Goal: Navigation & Orientation: Find specific page/section

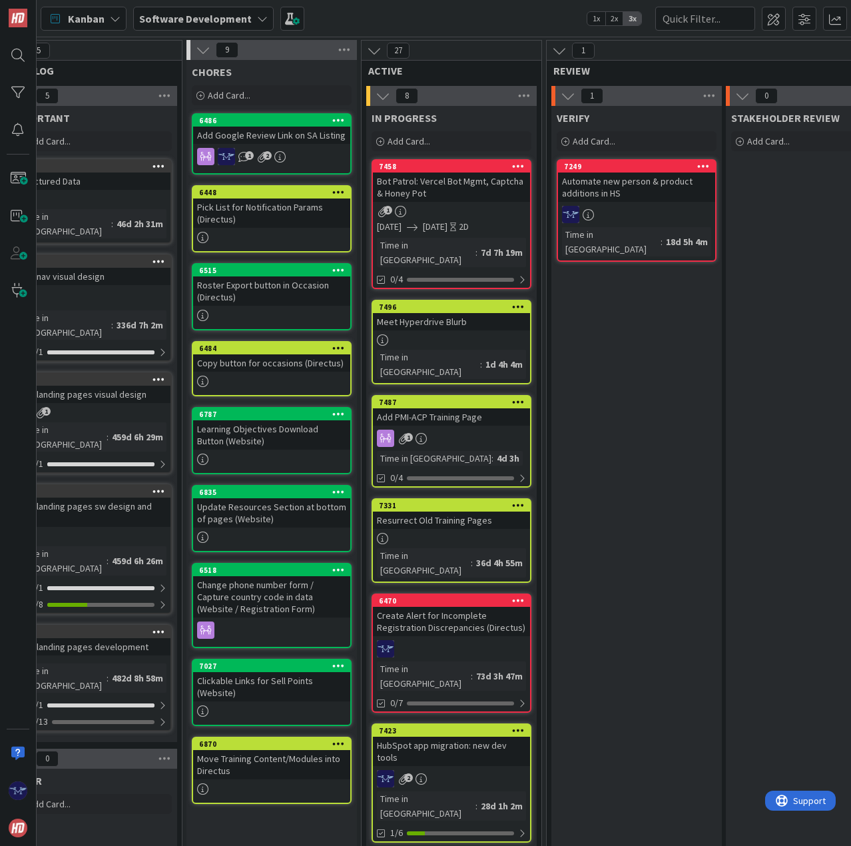
scroll to position [0, 441]
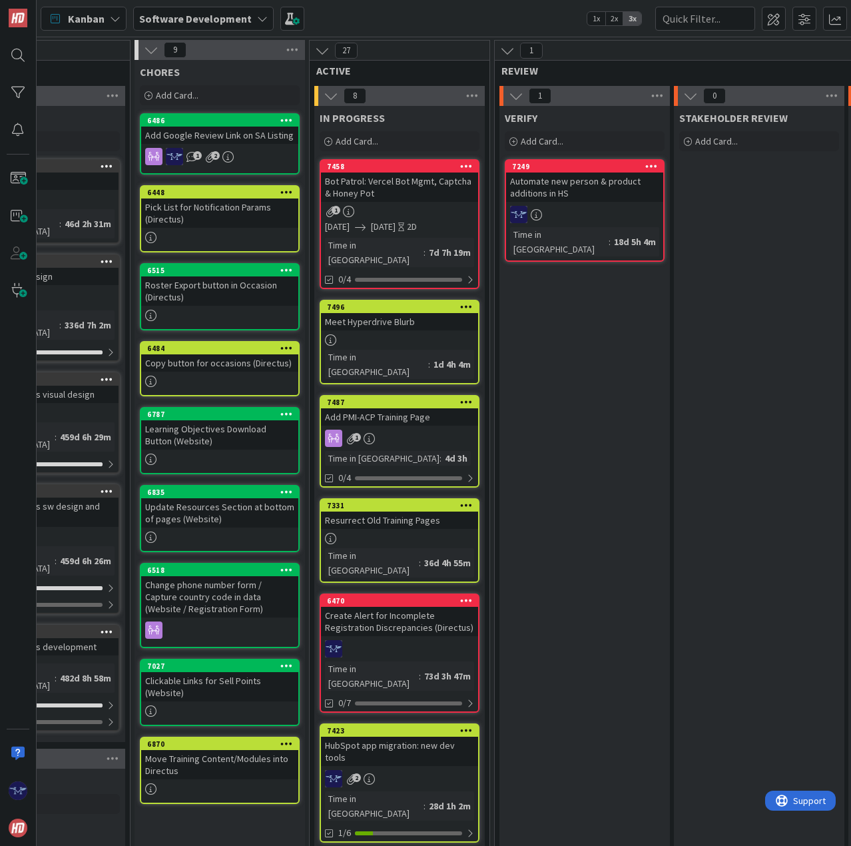
click at [395, 315] on div "Meet Hyperdrive Blurb" at bounding box center [399, 321] width 157 height 17
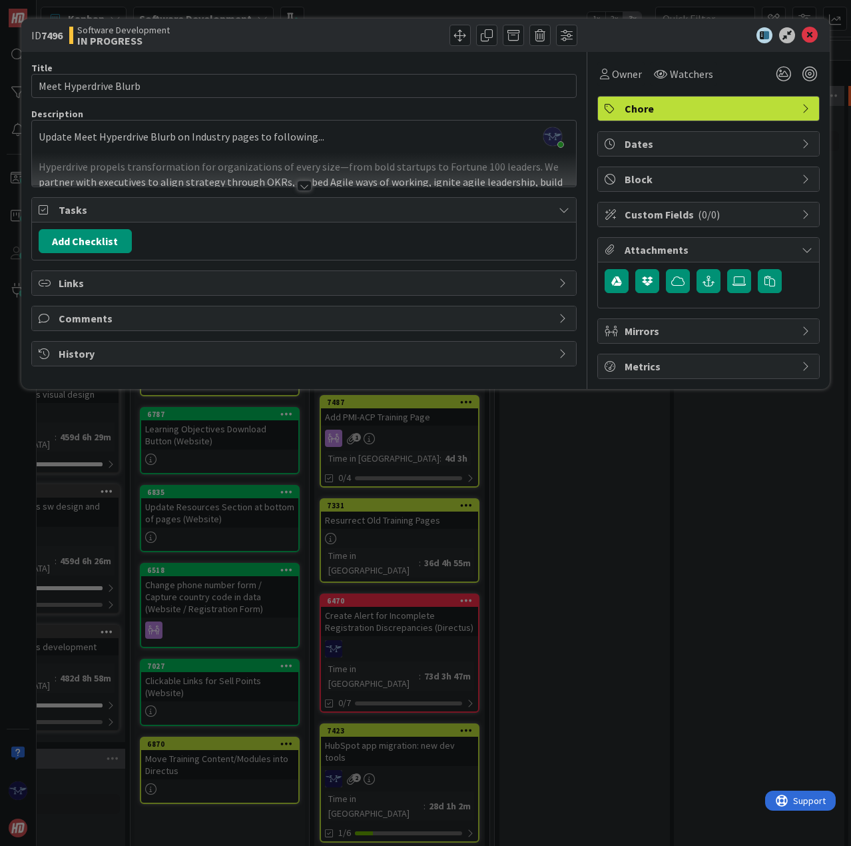
click at [301, 188] on div at bounding box center [304, 186] width 15 height 11
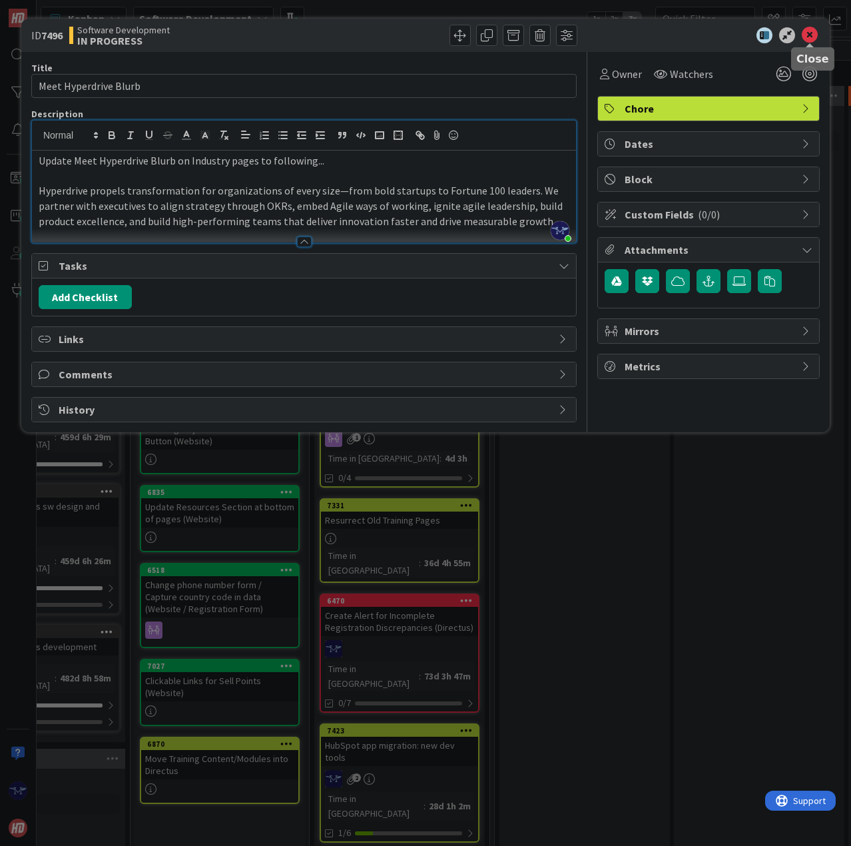
click at [812, 34] on icon at bounding box center [810, 35] width 16 height 16
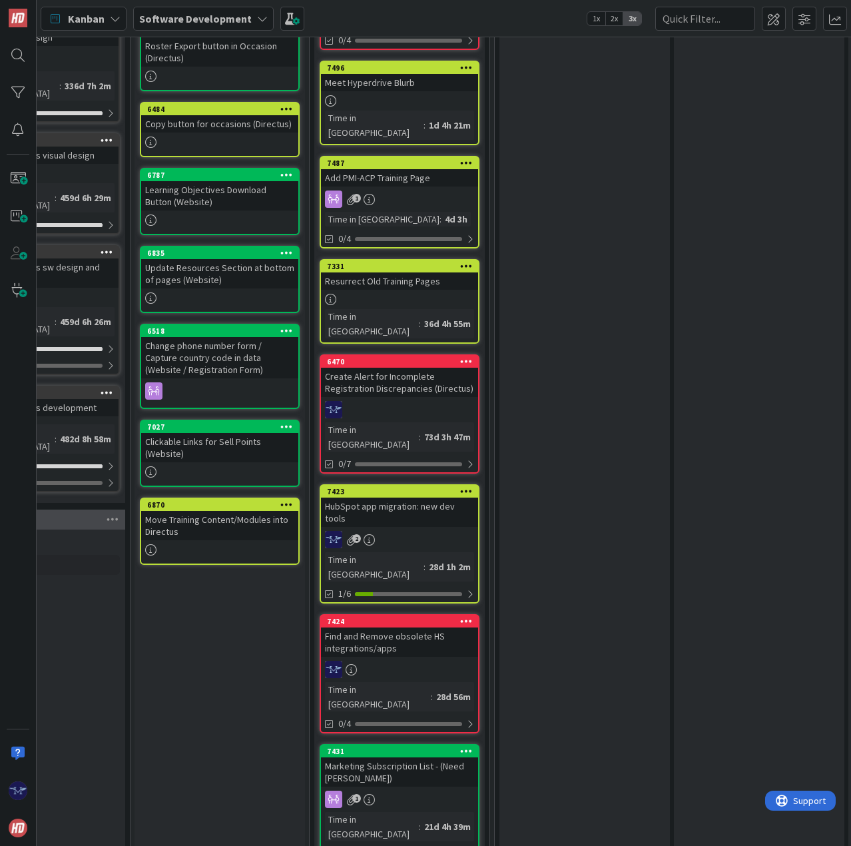
scroll to position [333, 441]
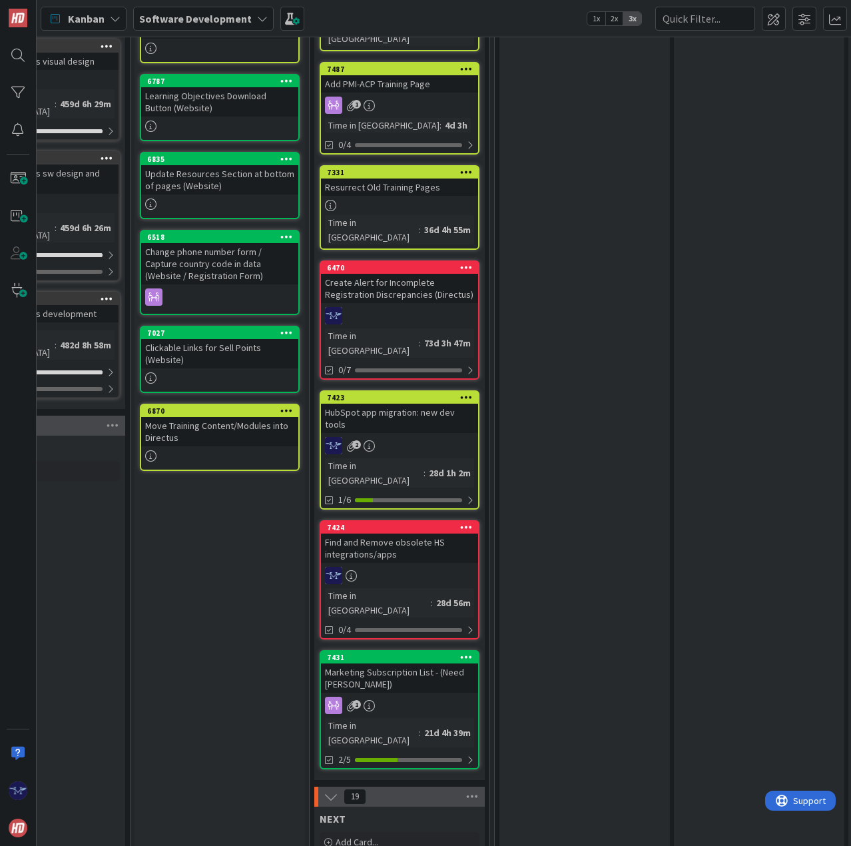
click at [450, 390] on div "7423 HubSpot app migration: new dev tools 2 Time in [GEOGRAPHIC_DATA] : 28d 1h …" at bounding box center [400, 449] width 160 height 119
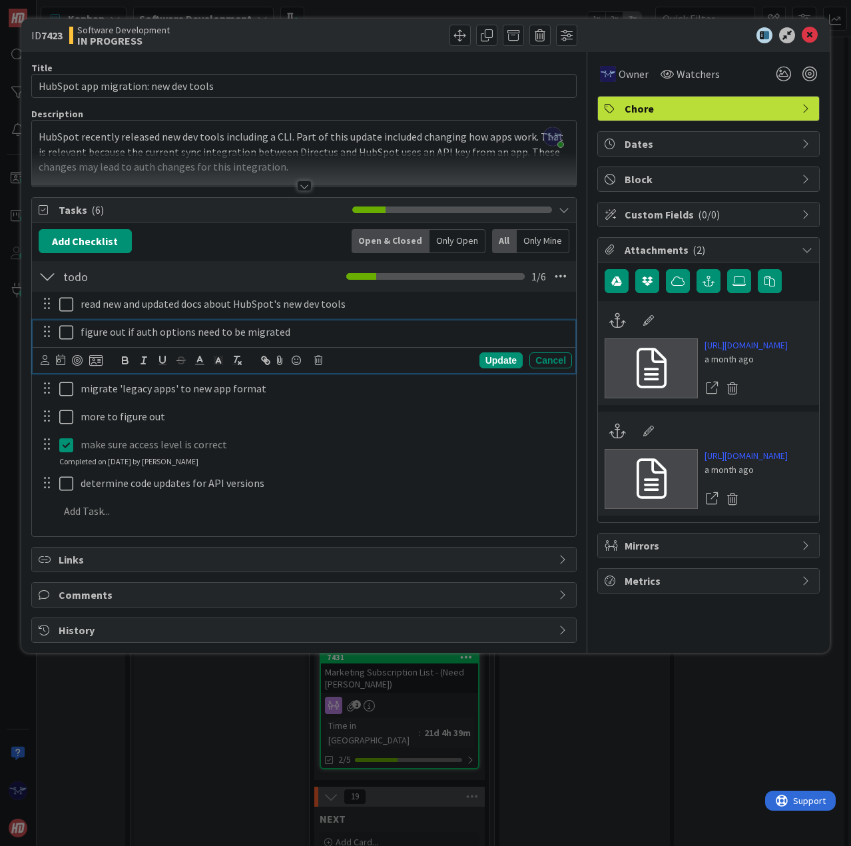
click at [59, 334] on icon at bounding box center [66, 332] width 14 height 16
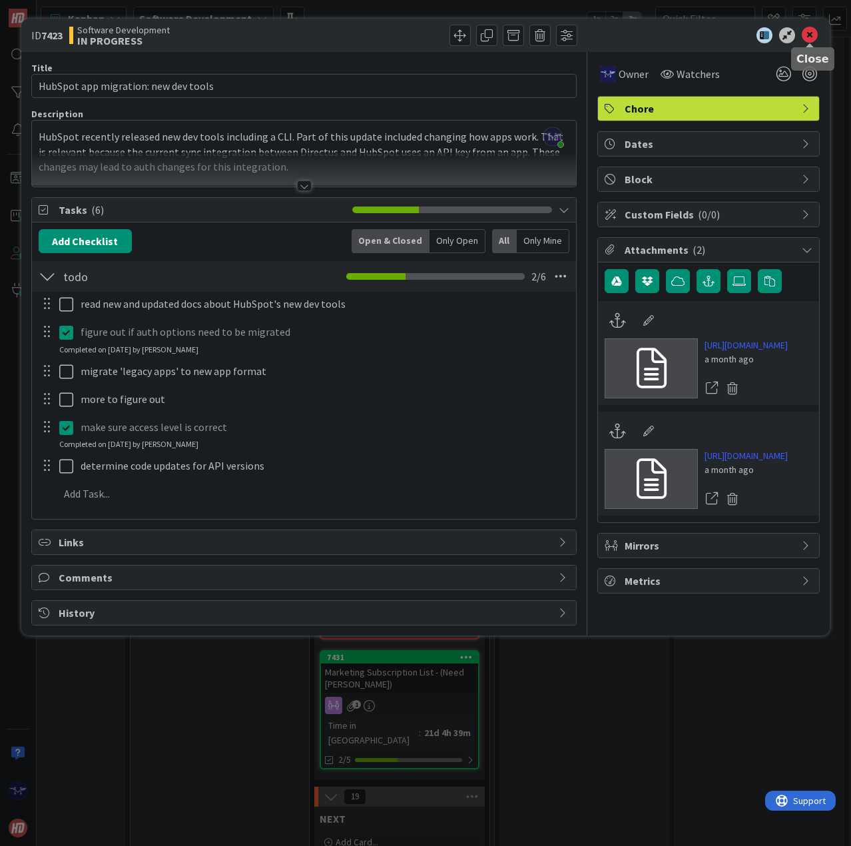
click at [811, 35] on icon at bounding box center [810, 35] width 16 height 16
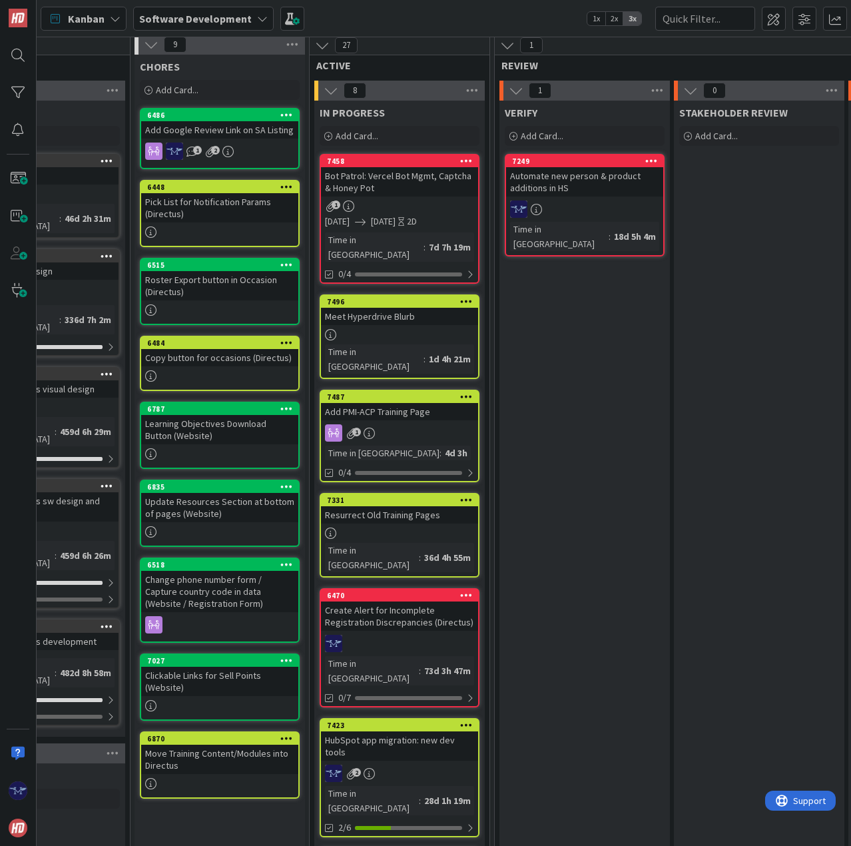
scroll to position [0, 441]
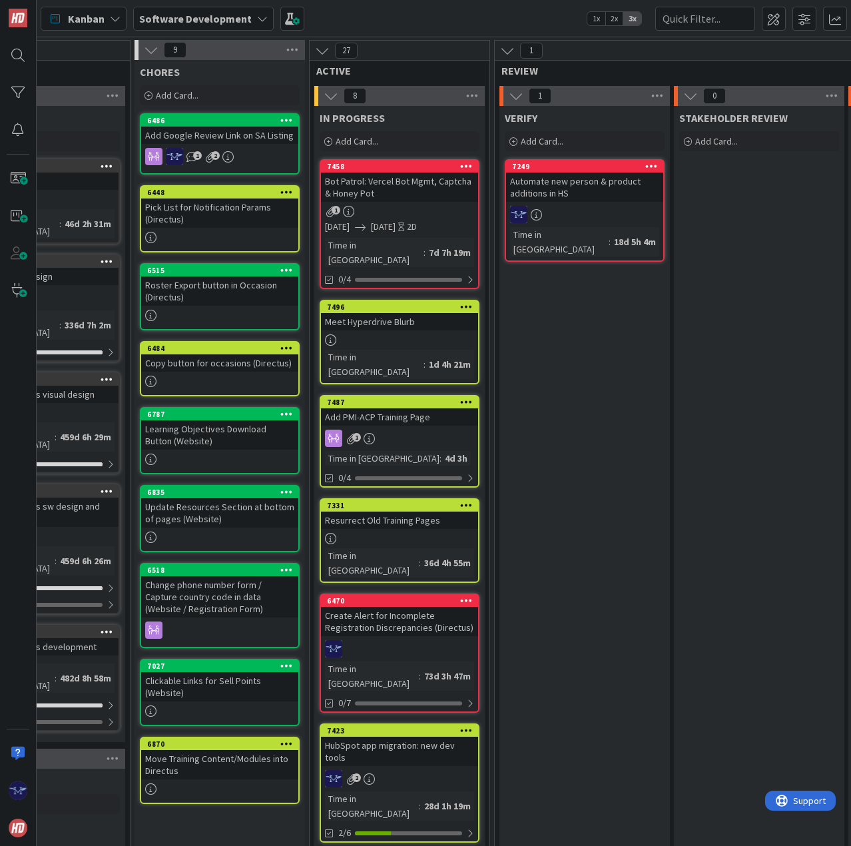
click at [445, 640] on div at bounding box center [399, 648] width 157 height 17
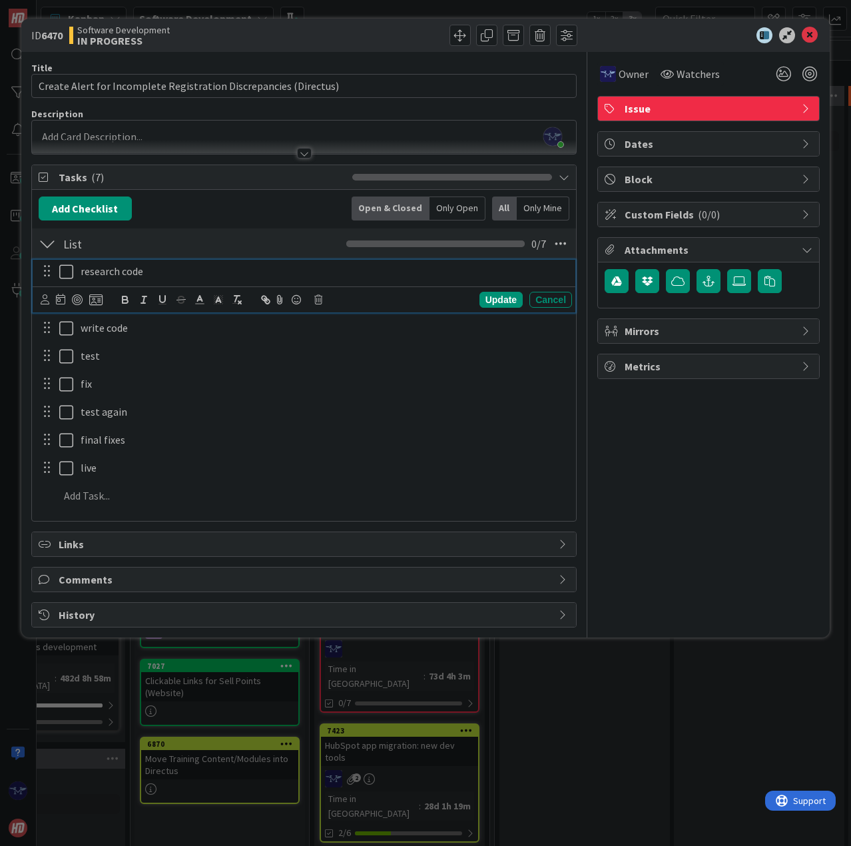
click at [65, 274] on icon at bounding box center [66, 272] width 14 height 16
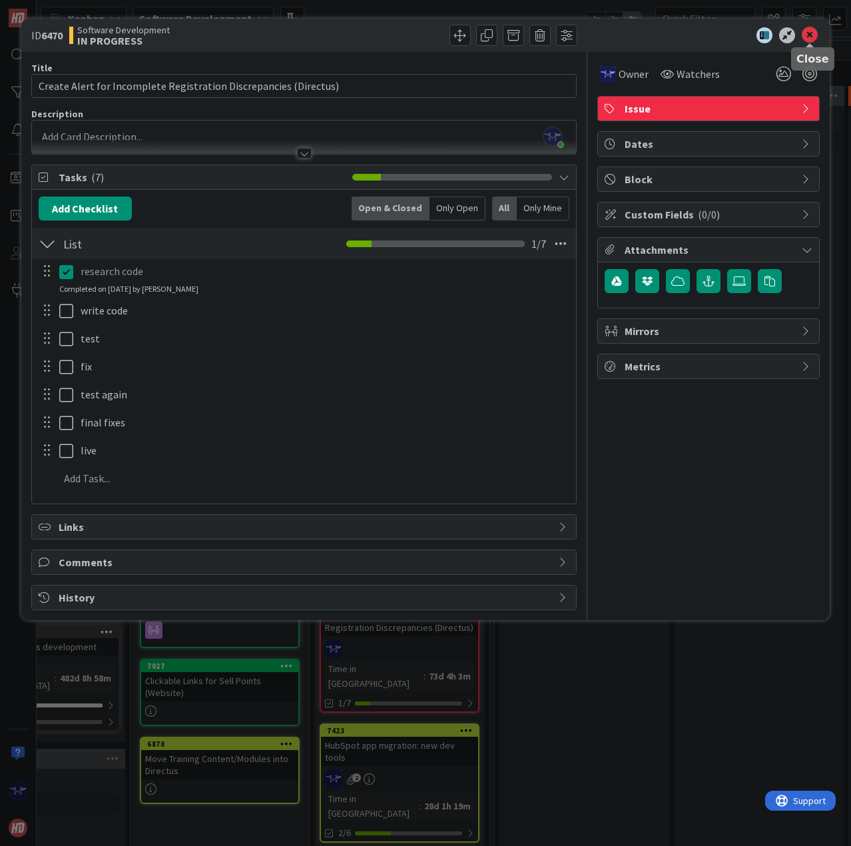
click at [805, 35] on icon at bounding box center [810, 35] width 16 height 16
